Goal: Transaction & Acquisition: Purchase product/service

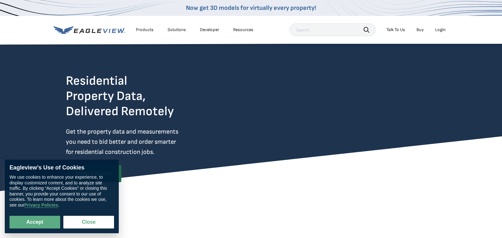
click at [441, 31] on div "Login" at bounding box center [440, 30] width 10 height 6
click at [437, 29] on div "Login" at bounding box center [440, 30] width 10 height 6
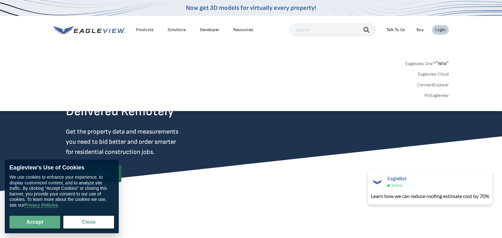
click at [438, 95] on link "MyEagleview" at bounding box center [436, 95] width 24 height 6
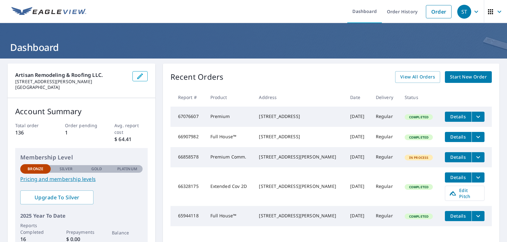
click at [460, 77] on span "Start New Order" at bounding box center [468, 77] width 37 height 8
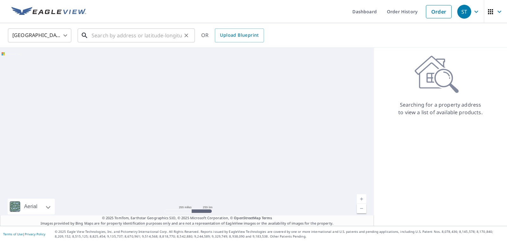
click at [109, 35] on input "text" at bounding box center [137, 36] width 90 height 18
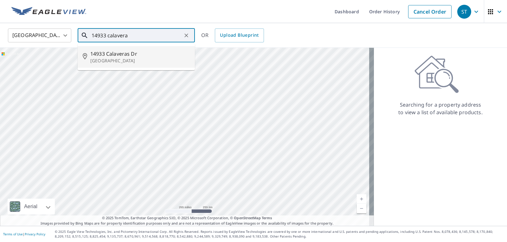
click at [143, 54] on span "14933 Calaveras Dr" at bounding box center [139, 54] width 99 height 8
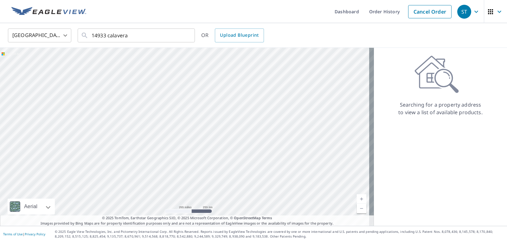
type input "[STREET_ADDRESS][PERSON_NAME]"
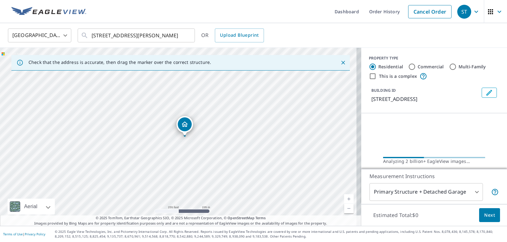
click at [344, 198] on link "Current Level 17, Zoom In" at bounding box center [349, 199] width 10 height 10
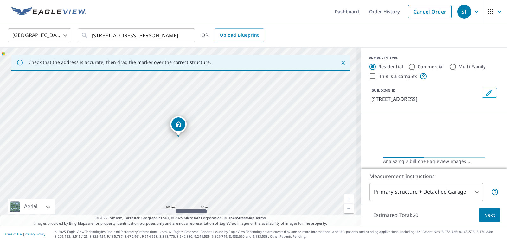
click at [344, 198] on link "Current Level 18, Zoom In" at bounding box center [349, 199] width 10 height 10
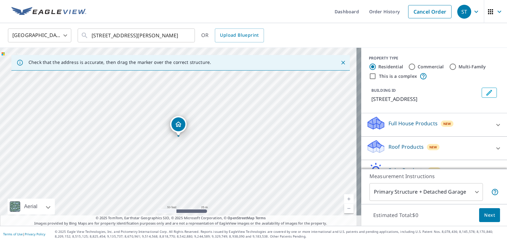
click at [344, 198] on link "Current Level 19, Zoom In" at bounding box center [349, 199] width 10 height 10
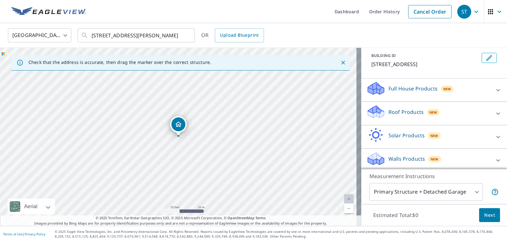
scroll to position [38, 0]
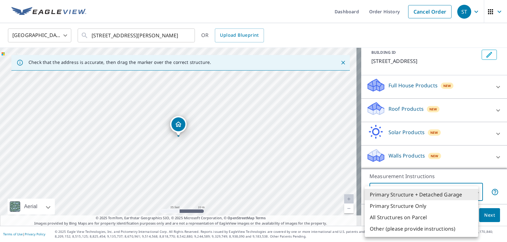
click at [469, 193] on body "[GEOGRAPHIC_DATA] Dashboard Order History Cancel Order [GEOGRAPHIC_DATA] [GEOGR…" at bounding box center [253, 121] width 507 height 242
click at [424, 205] on li "Primary Structure Only" at bounding box center [421, 205] width 113 height 11
type input "2"
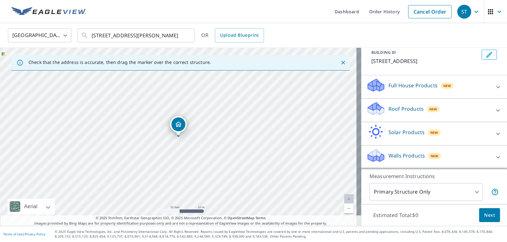
click at [487, 208] on div "Estimated Total: $0 Next" at bounding box center [434, 215] width 146 height 22
click at [487, 213] on span "Next" at bounding box center [489, 216] width 11 height 8
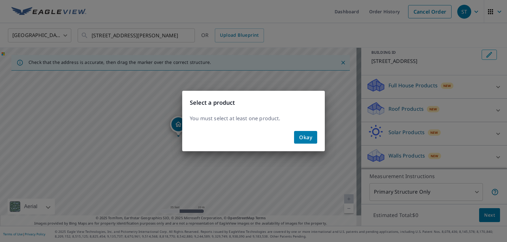
click at [378, 171] on div "Select a product You must select at least one product. Okay" at bounding box center [253, 121] width 507 height 242
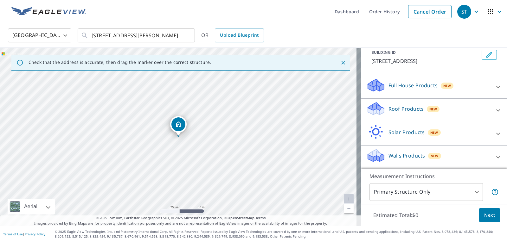
click at [420, 111] on div "Roof Products New" at bounding box center [428, 110] width 124 height 18
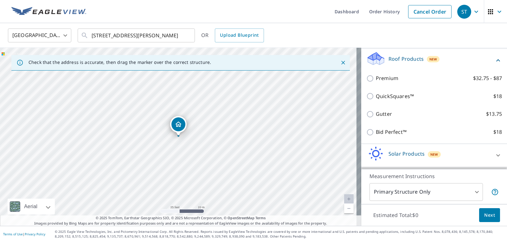
scroll to position [91, 0]
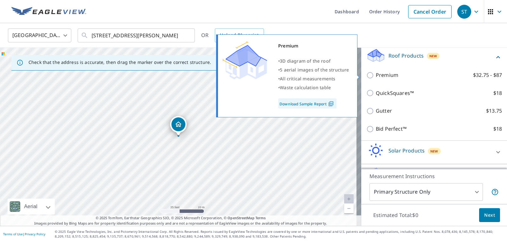
click at [419, 75] on label "Premium $32.75 - $87" at bounding box center [439, 75] width 126 height 8
click at [376, 75] on input "Premium $32.75 - $87" at bounding box center [371, 76] width 10 height 8
checkbox input "true"
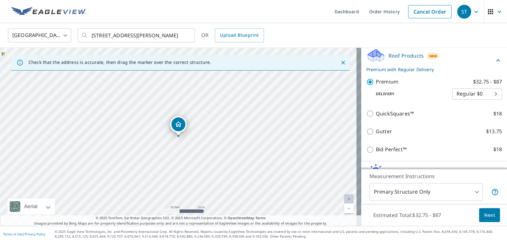
click at [489, 93] on body "[GEOGRAPHIC_DATA] Dashboard Order History Cancel Order [GEOGRAPHIC_DATA] [GEOGR…" at bounding box center [253, 121] width 507 height 242
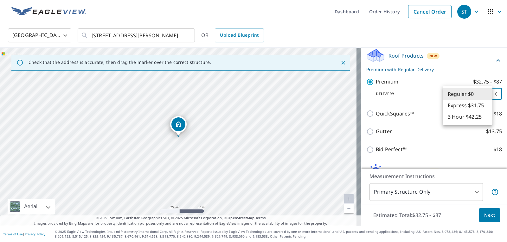
click at [489, 93] on li "Regular $0" at bounding box center [467, 93] width 50 height 11
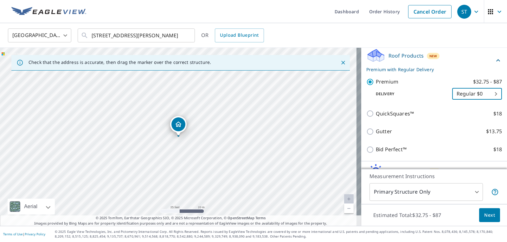
click at [488, 214] on span "Next" at bounding box center [489, 216] width 11 height 8
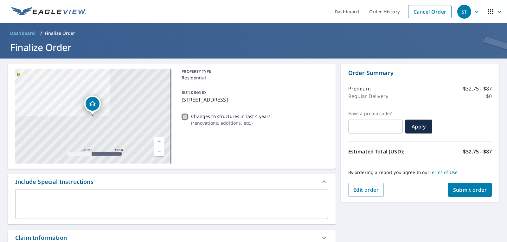
click at [184, 116] on input "Changes to structures in last 4 years ( renovations, additions, etc. )" at bounding box center [185, 117] width 8 height 8
checkbox input "true"
click at [154, 142] on link "Current Level 17, Zoom In" at bounding box center [159, 142] width 10 height 10
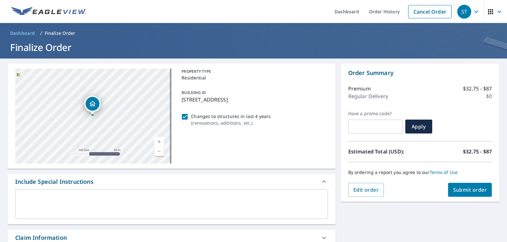
click at [154, 142] on link "Current Level 18, Zoom In" at bounding box center [159, 142] width 10 height 10
drag, startPoint x: 138, startPoint y: 153, endPoint x: 141, endPoint y: 125, distance: 27.4
click at [141, 125] on div "[STREET_ADDRESS][PERSON_NAME]" at bounding box center [93, 116] width 156 height 95
